Goal: Complete application form

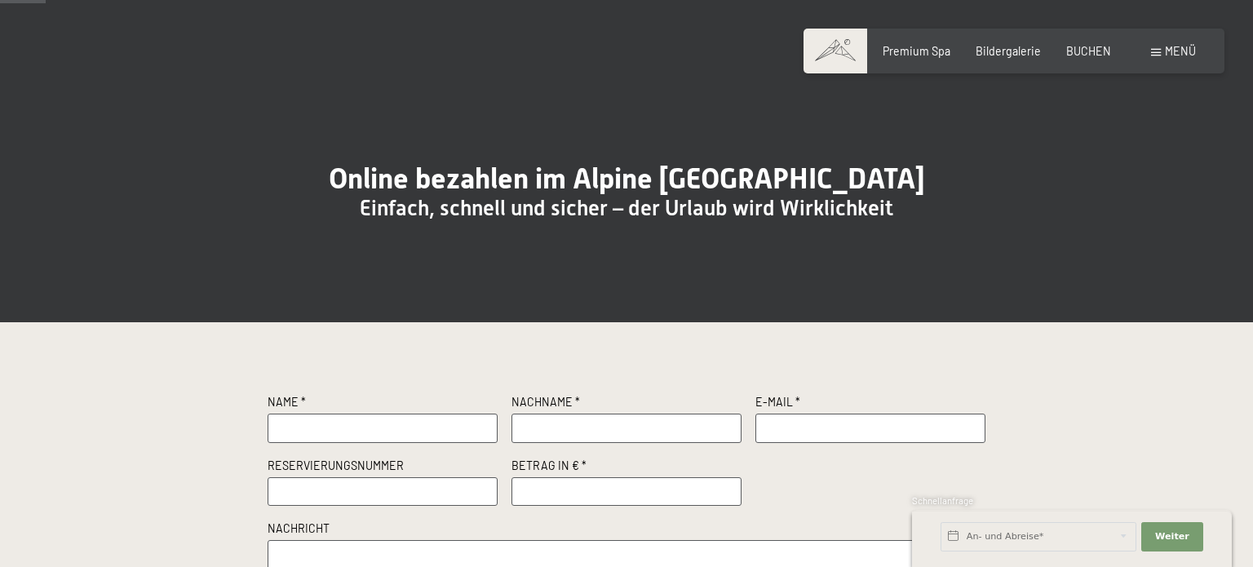
click at [353, 443] on input "text" at bounding box center [383, 428] width 230 height 29
type input "Filipp"
drag, startPoint x: 319, startPoint y: 459, endPoint x: 235, endPoint y: 458, distance: 84.1
click at [235, 458] on div "Name * [PERSON_NAME] Nachname * E-Mail * Reservierungsnummer Betrag in € * Nach…" at bounding box center [627, 521] width 826 height 254
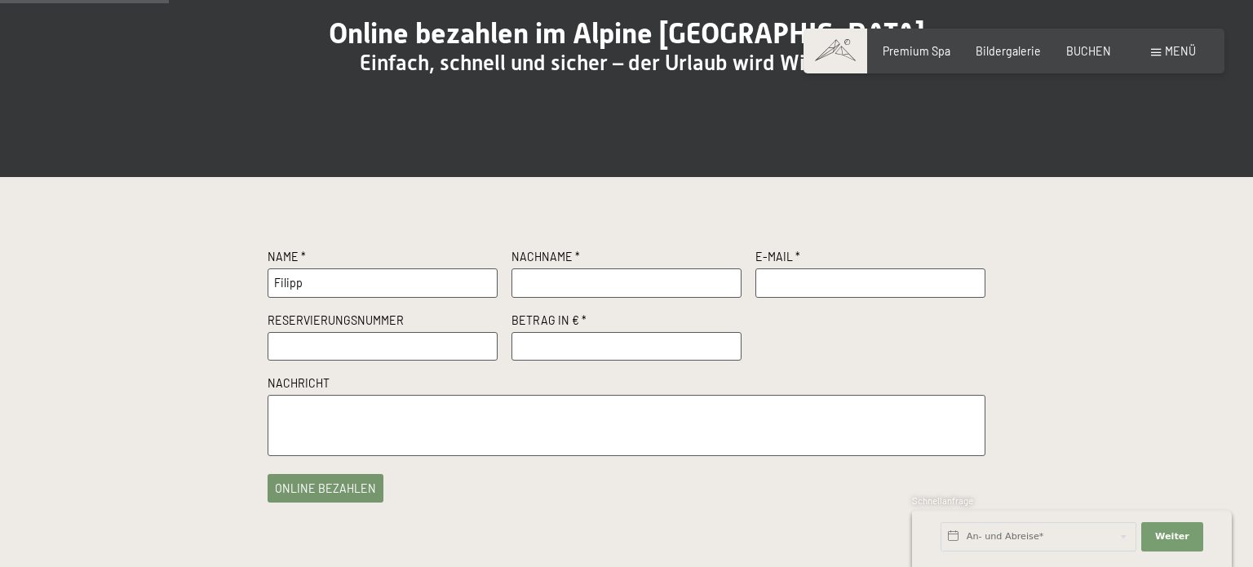
scroll to position [201, 0]
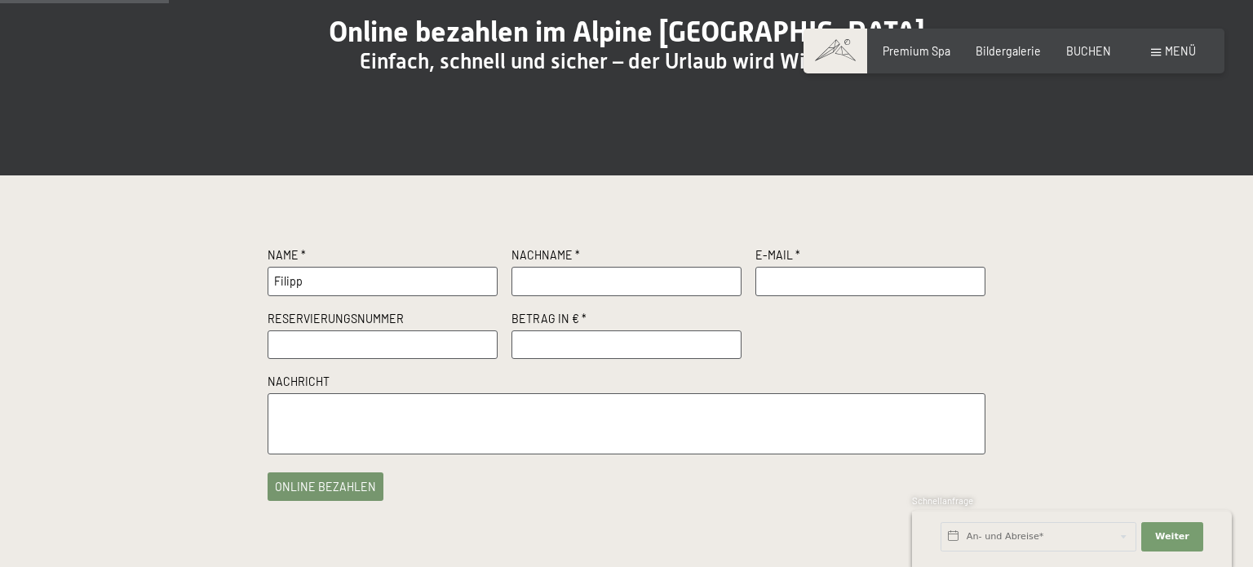
click at [567, 360] on input "number" at bounding box center [627, 344] width 230 height 29
type input "100.00"
drag, startPoint x: 299, startPoint y: 315, endPoint x: 273, endPoint y: 316, distance: 26.1
click at [273, 296] on input "Filipp" at bounding box center [383, 281] width 230 height 29
type input "p"
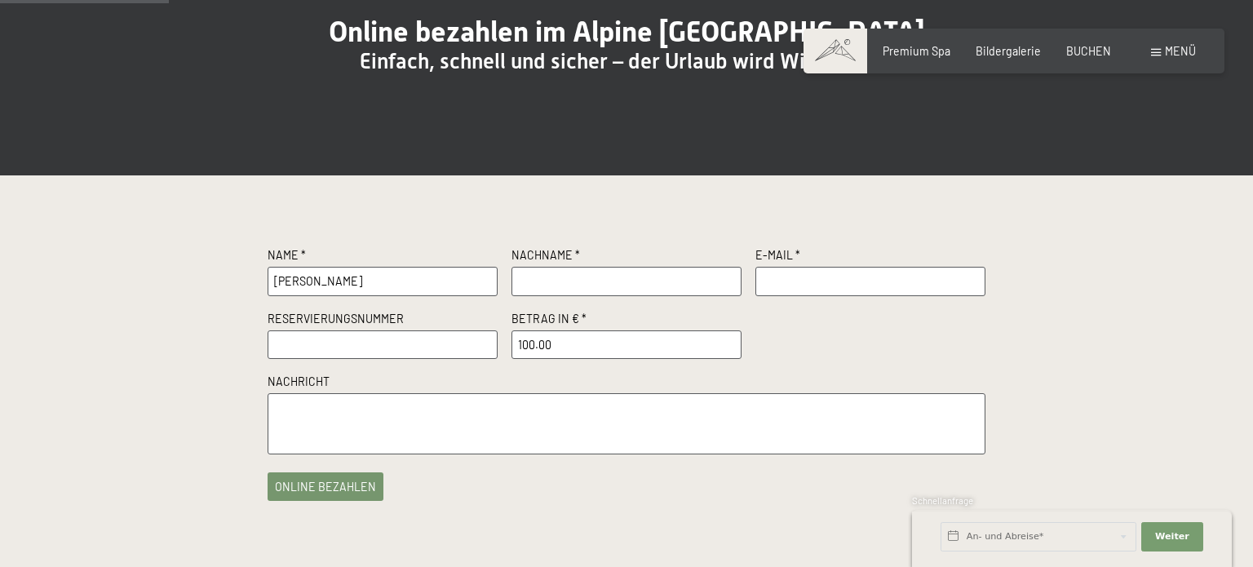
type input "[PERSON_NAME]"
click at [801, 296] on input "text" at bounding box center [871, 281] width 230 height 29
drag, startPoint x: 556, startPoint y: 314, endPoint x: 486, endPoint y: 309, distance: 70.3
click at [488, 311] on div "Name * [PERSON_NAME] Nachname * 'Filipp E-Mail * Reservierungsnummer Betrag in …" at bounding box center [627, 350] width 718 height 207
type input "Filipp"
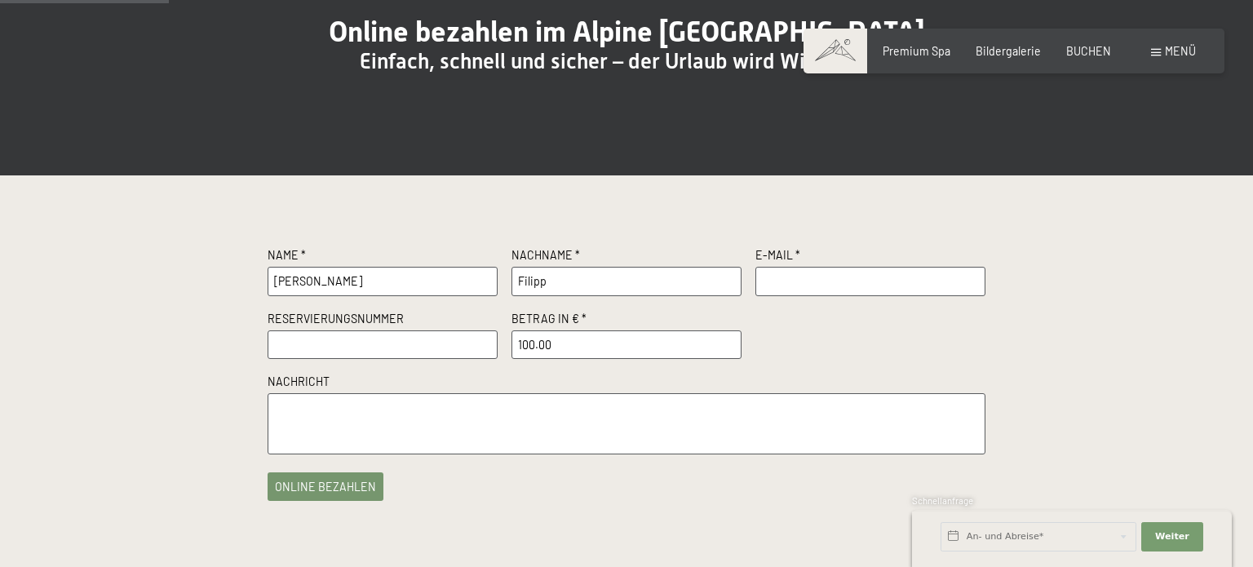
click at [845, 296] on input "text" at bounding box center [871, 281] width 230 height 29
type input "[PERSON_NAME][EMAIL_ADDRESS][DOMAIN_NAME]"
click at [363, 454] on textarea at bounding box center [627, 423] width 718 height 61
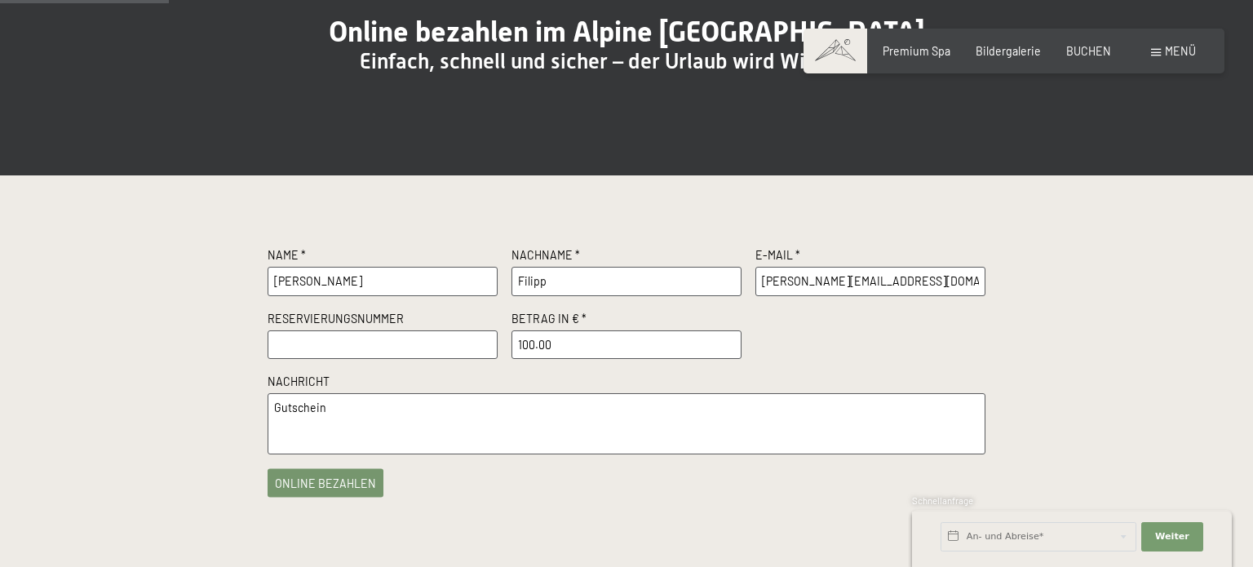
type textarea "Gutschein"
click at [345, 498] on button "online bezahlen" at bounding box center [326, 483] width 116 height 29
